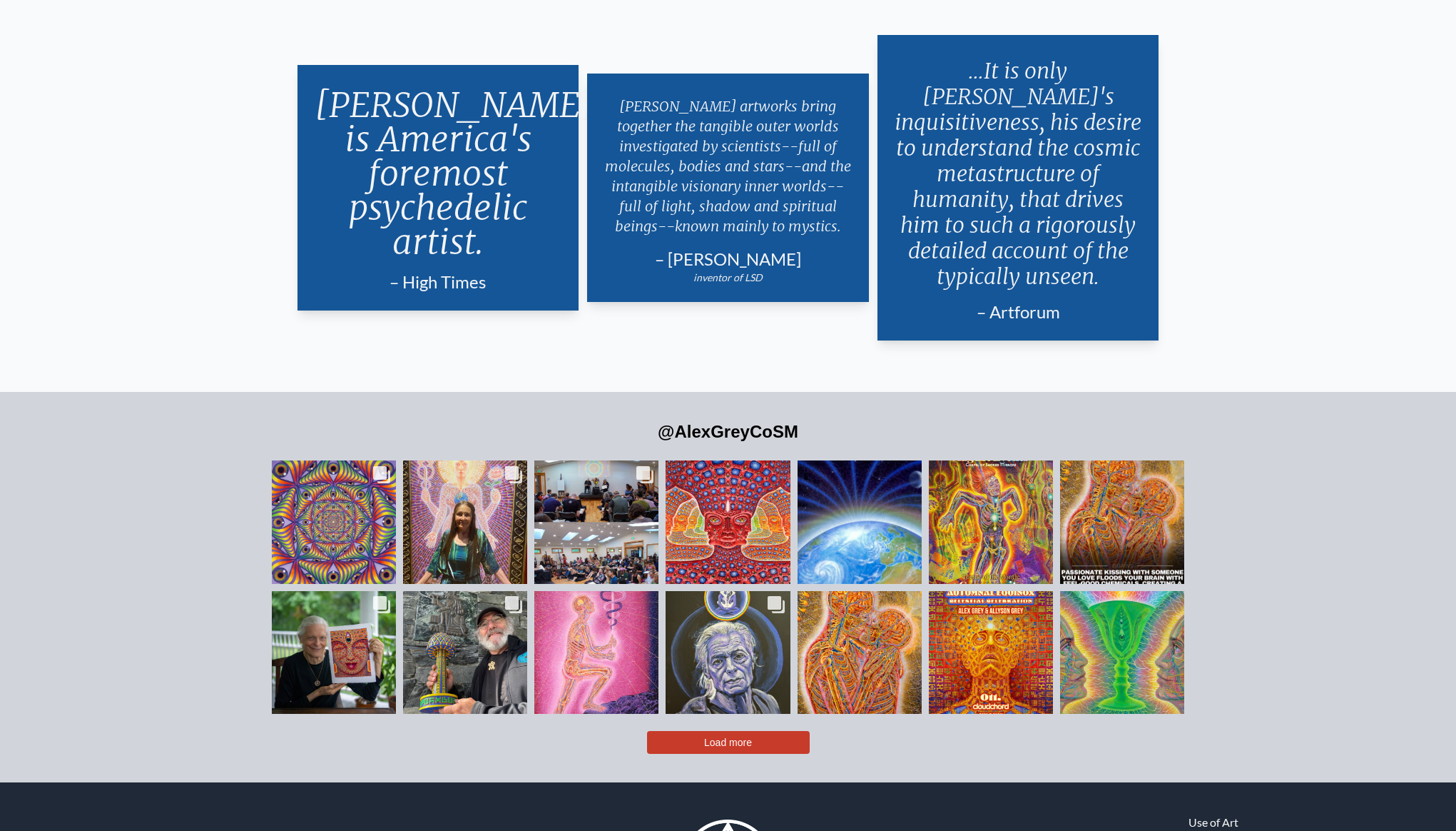
scroll to position [3498, 0]
click at [729, 737] on span "Load more" at bounding box center [728, 742] width 48 height 11
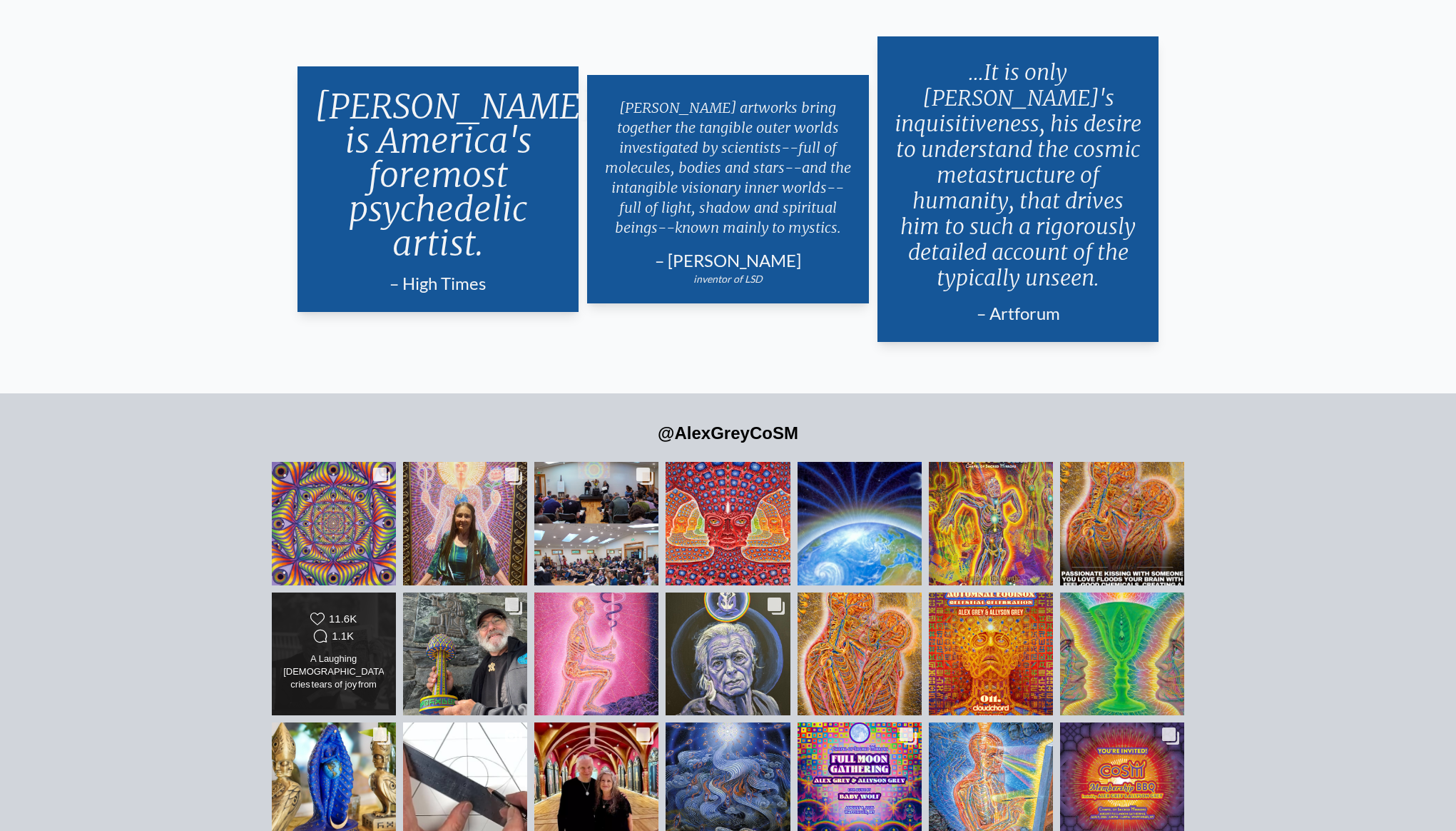
scroll to position [3793, 0]
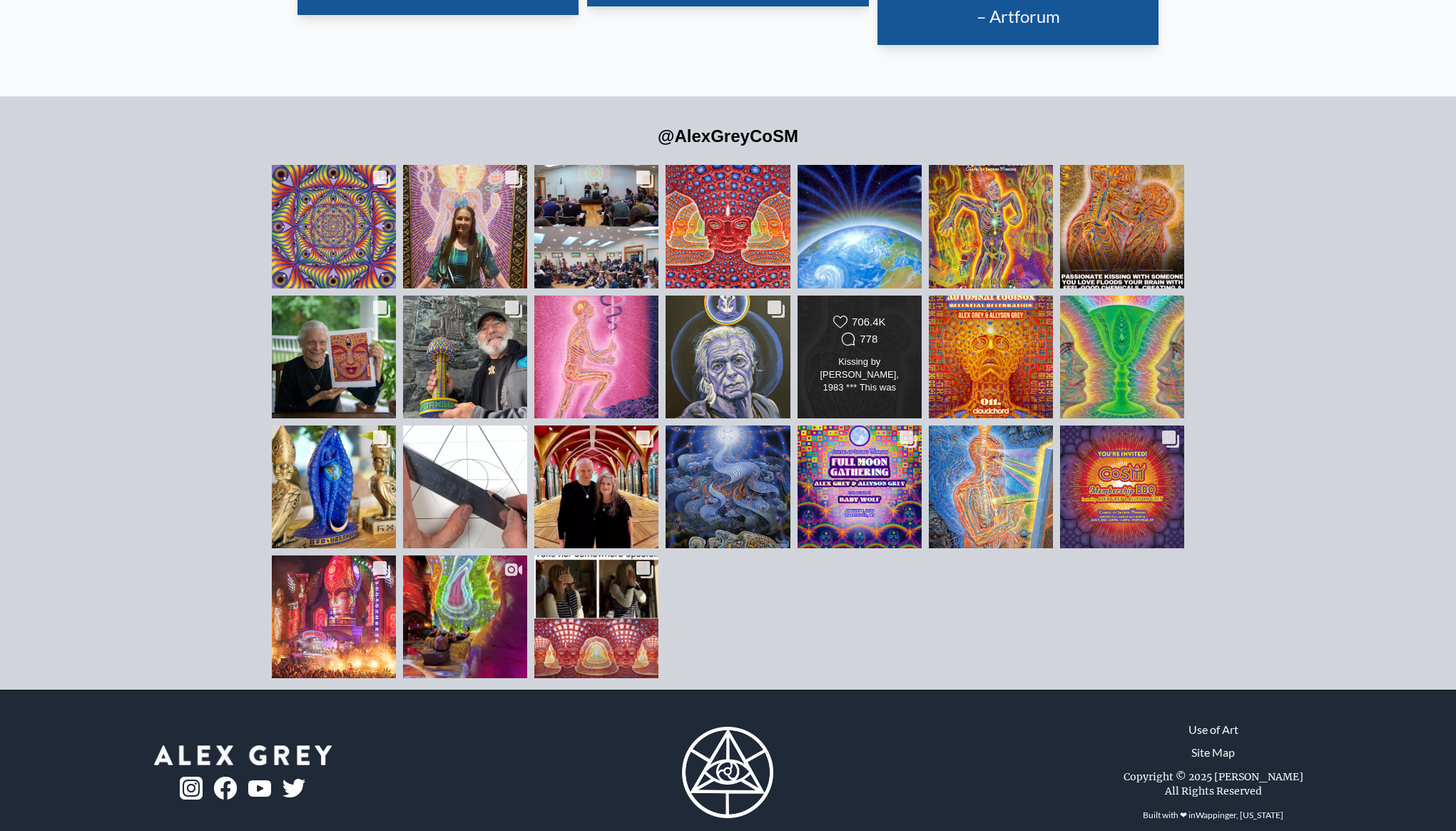
click at [867, 356] on div "Kissing by [PERSON_NAME], 1983 *** This was [PERSON_NAME] first oil painting to…" at bounding box center [859, 375] width 100 height 40
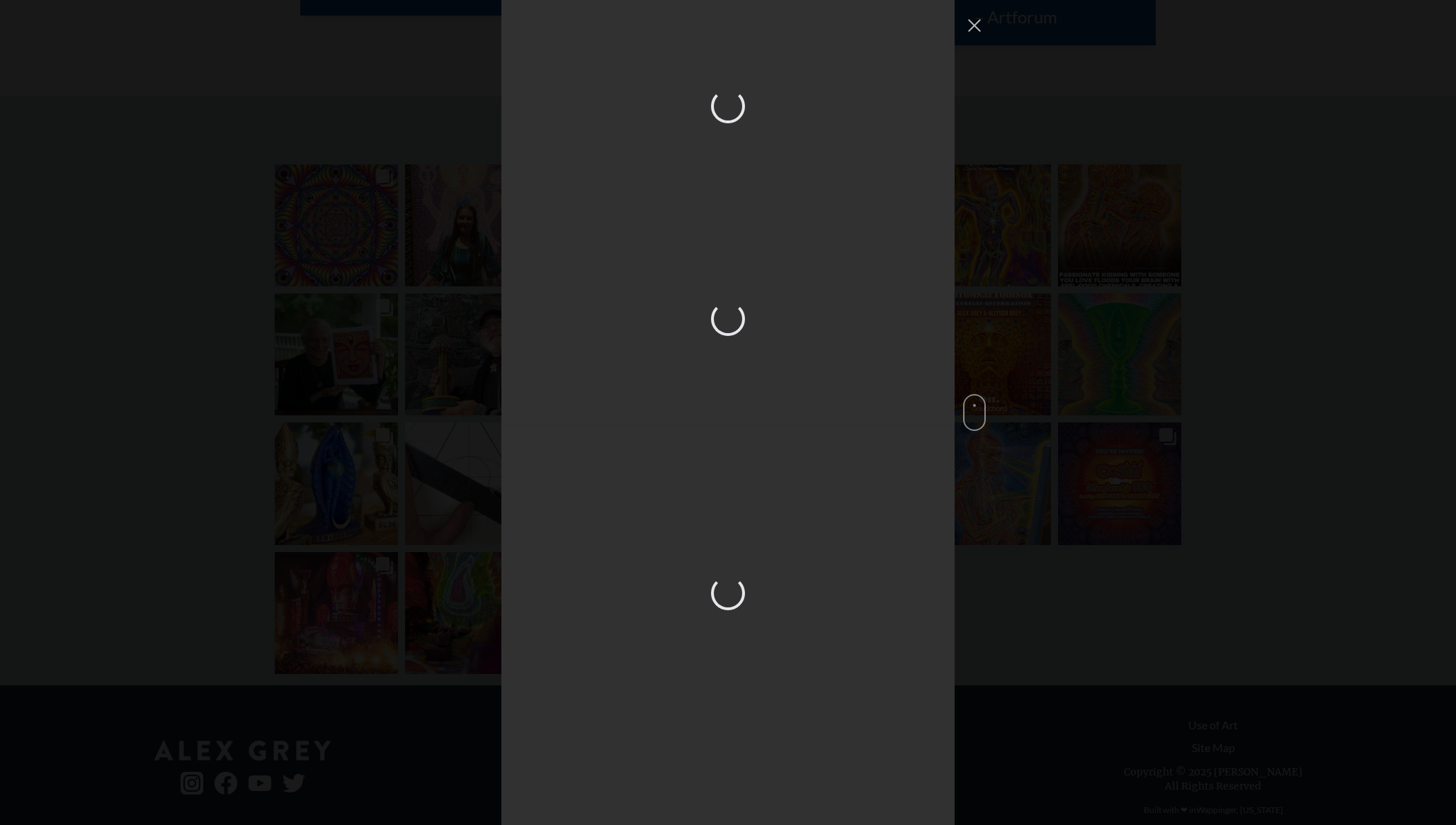
scroll to position [2923, 0]
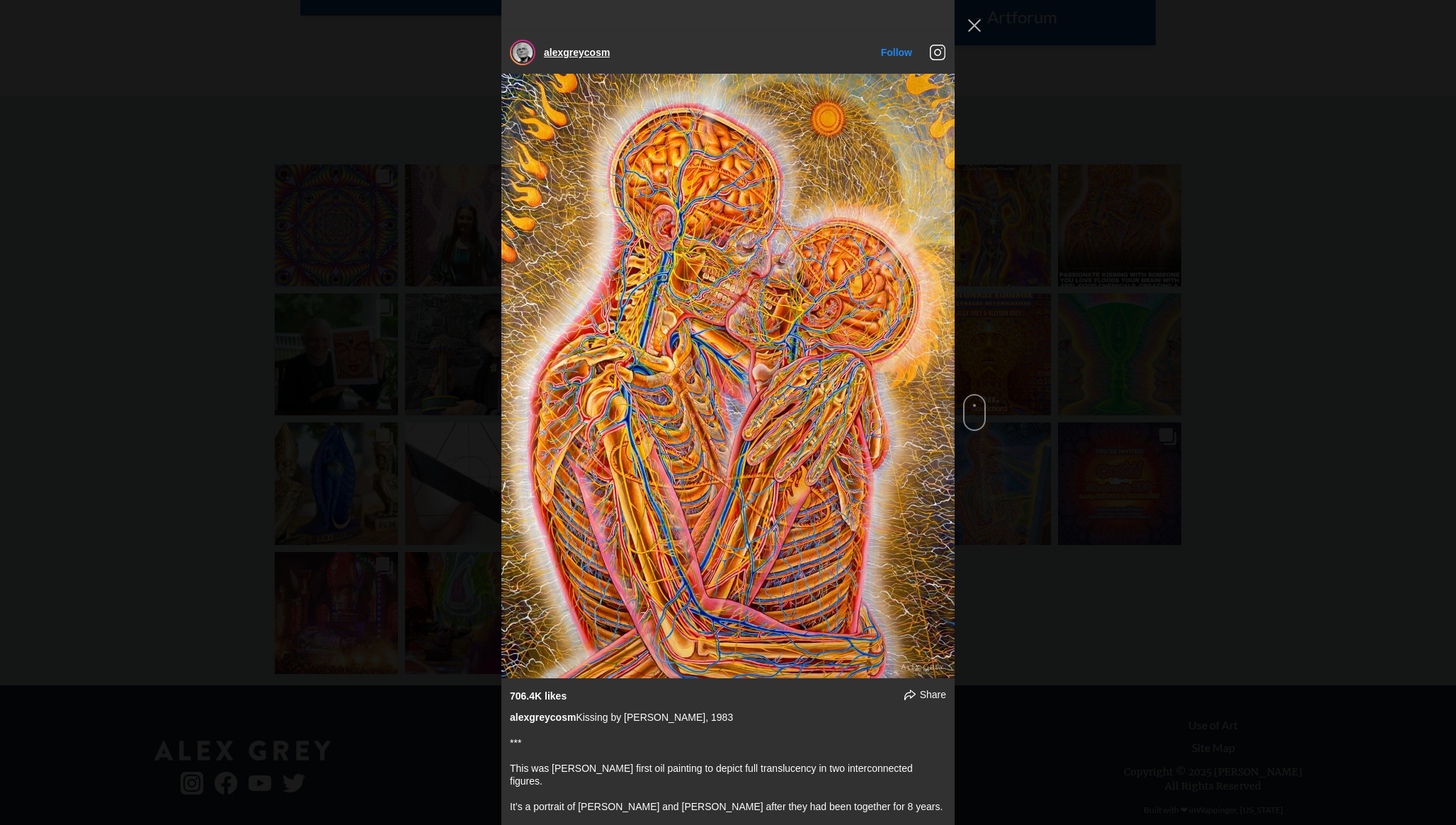
click at [585, 47] on link "alexgreycosm" at bounding box center [576, 52] width 66 height 11
